Goal: Task Accomplishment & Management: Use online tool/utility

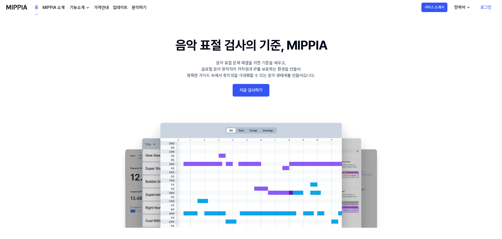
click at [258, 89] on link "지금 검사하기" at bounding box center [251, 90] width 37 height 13
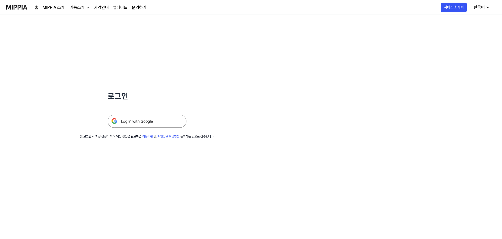
click at [134, 124] on img at bounding box center [147, 121] width 79 height 13
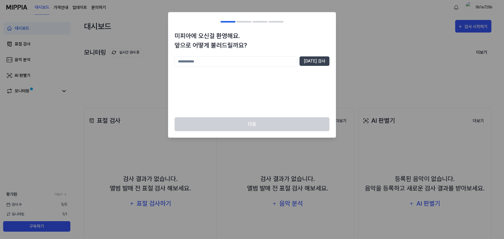
click at [277, 61] on input "text" at bounding box center [236, 61] width 123 height 11
type input "*******"
click at [318, 64] on button "[DATE] 검사" at bounding box center [315, 60] width 30 height 9
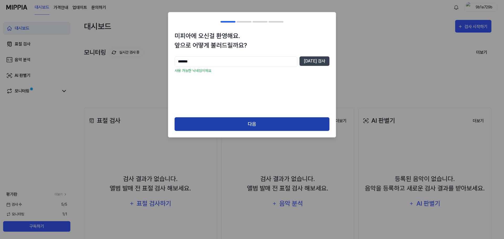
click at [274, 126] on button "다음" at bounding box center [252, 124] width 155 height 14
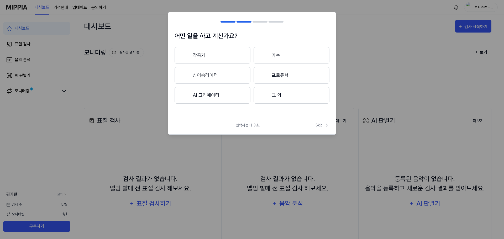
click at [226, 71] on button "싱어송라이터" at bounding box center [213, 75] width 76 height 17
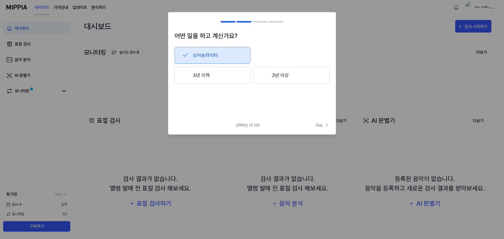
click at [228, 72] on button "3년 이하" at bounding box center [213, 75] width 76 height 17
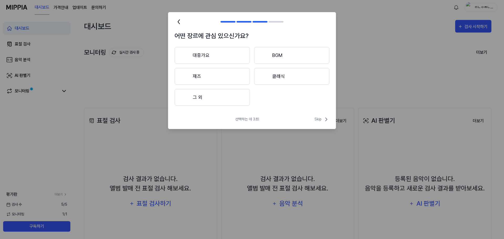
click at [227, 55] on button "대중가요" at bounding box center [212, 55] width 75 height 17
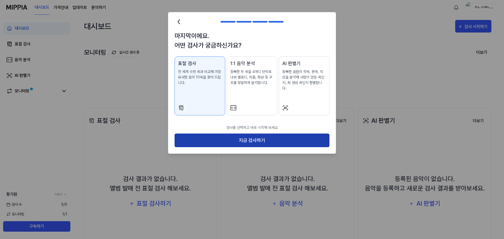
click at [264, 135] on button "지금 검사하기" at bounding box center [252, 141] width 155 height 14
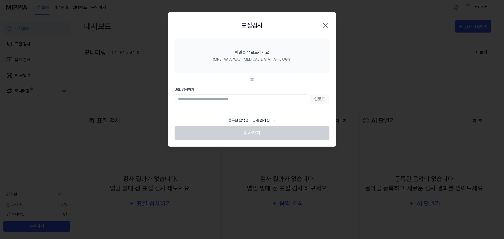
click at [248, 100] on input "URL 입력하기" at bounding box center [241, 99] width 133 height 9
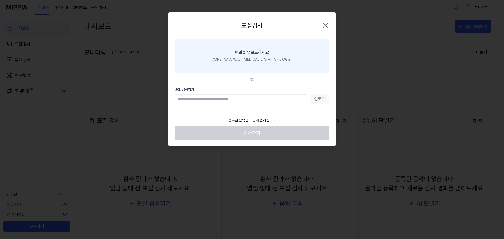
click at [291, 59] on label "파일을 업로드하세요 (MP3, AAC, WAV, [MEDICAL_DATA], AIFF, OGG)" at bounding box center [252, 56] width 155 height 34
click at [0, 0] on input "파일을 업로드하세요 (MP3, AAC, WAV, [MEDICAL_DATA], AIFF, OGG)" at bounding box center [0, 0] width 0 height 0
click at [265, 51] on div "파일을 업로드하세요" at bounding box center [252, 52] width 34 height 6
click at [0, 0] on input "파일을 업로드하세요 (MP3, AAC, WAV, [MEDICAL_DATA], AIFF, OGG)" at bounding box center [0, 0] width 0 height 0
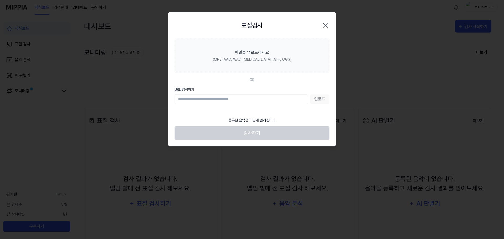
click at [326, 23] on icon "button" at bounding box center [325, 25] width 8 height 8
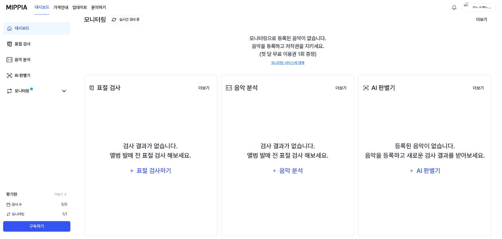
scroll to position [40, 0]
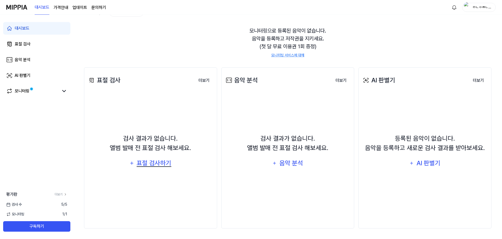
click at [143, 162] on div "표절 검사하기" at bounding box center [154, 163] width 36 height 10
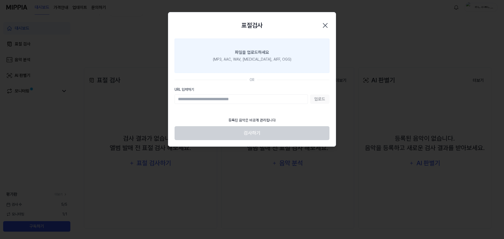
click at [240, 54] on div "파일을 업로드하세요" at bounding box center [252, 52] width 34 height 6
click at [0, 0] on input "파일을 업로드하세요 (MP3, AAC, WAV, [MEDICAL_DATA], AIFF, OGG)" at bounding box center [0, 0] width 0 height 0
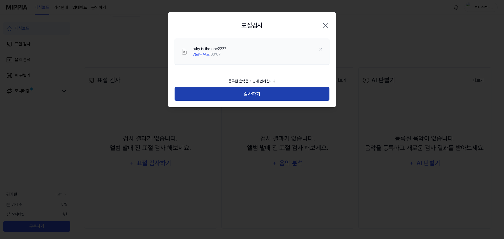
click at [261, 97] on button "검사하기" at bounding box center [252, 94] width 155 height 14
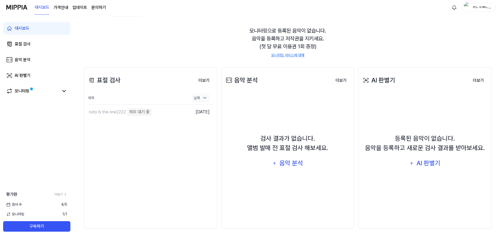
click at [205, 98] on icon at bounding box center [204, 97] width 3 height 1
click at [205, 98] on icon at bounding box center [204, 98] width 5 height 5
click at [203, 154] on div "표절 검사 더보기 표절 검사 제목 날짜 ruby is the one2222 음원 분리 중 이동하기 [DATE] 더보기" at bounding box center [150, 147] width 133 height 161
click at [154, 149] on div "표절 검사 더보기 표절 검사 제목 날짜 ruby is the one2222 악보 분석 중 이동하기 [DATE] 더보기" at bounding box center [150, 147] width 133 height 161
click at [201, 98] on div "날짜" at bounding box center [201, 98] width 18 height 9
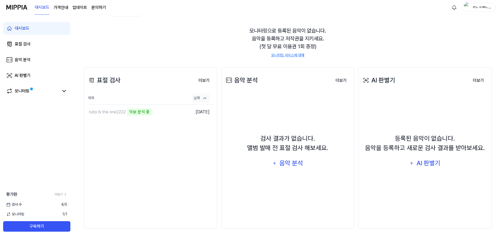
click at [205, 98] on icon at bounding box center [204, 98] width 3 height 1
click at [112, 111] on div "ruby is the one2222" at bounding box center [107, 112] width 37 height 6
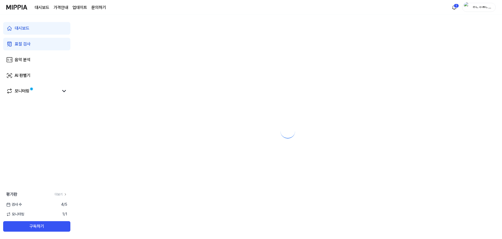
scroll to position [0, 0]
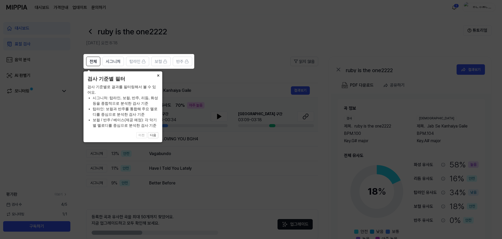
click at [158, 77] on button "×" at bounding box center [158, 74] width 8 height 7
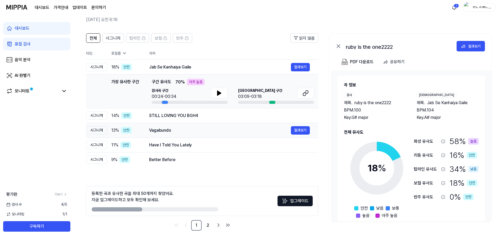
scroll to position [25, 0]
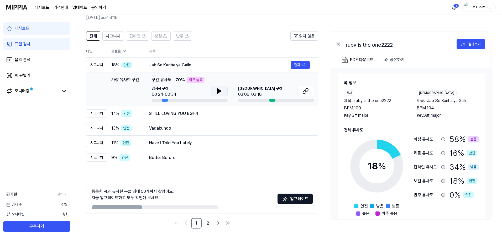
click at [217, 90] on icon at bounding box center [219, 91] width 6 height 6
click at [218, 92] on icon at bounding box center [218, 91] width 1 height 4
drag, startPoint x: 280, startPoint y: 135, endPoint x: 272, endPoint y: 134, distance: 8.2
click at [280, 135] on td "Vagabundo 결과보기" at bounding box center [229, 128] width 177 height 15
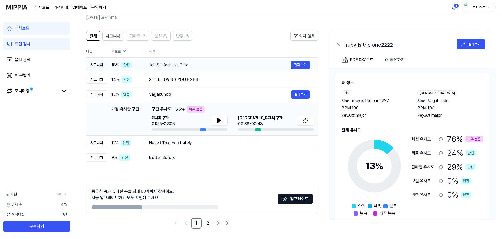
click at [138, 66] on div "18 % 안전" at bounding box center [125, 65] width 29 height 7
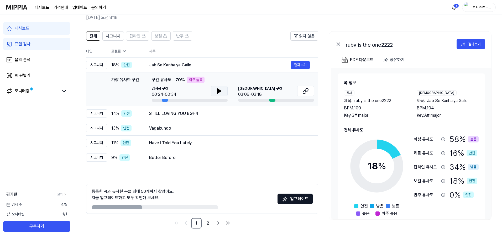
click at [217, 92] on icon at bounding box center [219, 91] width 4 height 5
click at [333, 238] on div "전체 시그니처 탑라인 보컬 반주 읽지 않음 전체 시그니처 탑라인 보컬 반주 타입 표절률 제목 표절률 읽지 않음 시그니처 18 % 안전 Jab …" at bounding box center [288, 132] width 428 height 213
click at [308, 90] on icon at bounding box center [305, 91] width 6 height 6
click at [248, 113] on div "STILL LOVING YOU BGH4" at bounding box center [220, 114] width 142 height 6
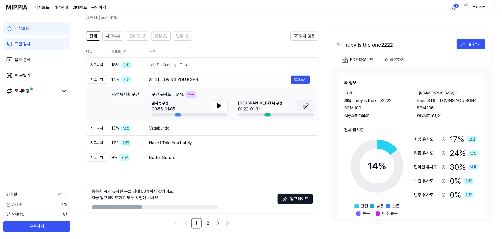
click at [305, 107] on icon at bounding box center [305, 106] width 6 height 6
click at [301, 128] on button "결과보기" at bounding box center [300, 128] width 19 height 8
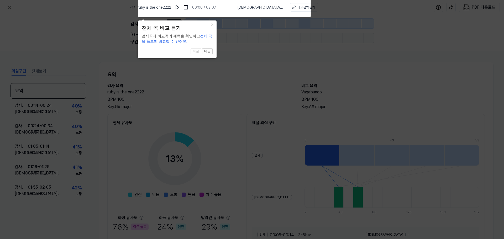
click at [233, 52] on icon at bounding box center [252, 118] width 504 height 242
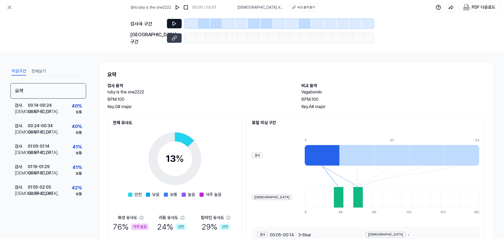
click at [172, 23] on icon at bounding box center [174, 23] width 5 height 5
click at [176, 23] on icon at bounding box center [174, 23] width 5 height 5
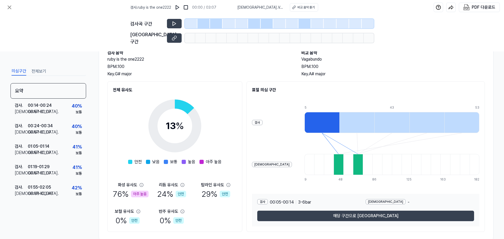
scroll to position [40, 0]
